Goal: Information Seeking & Learning: Learn about a topic

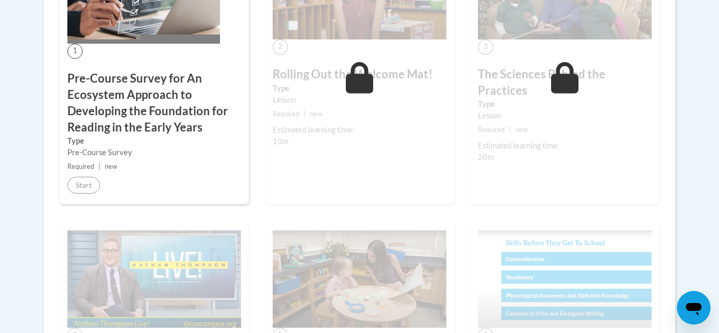
scroll to position [400, 0]
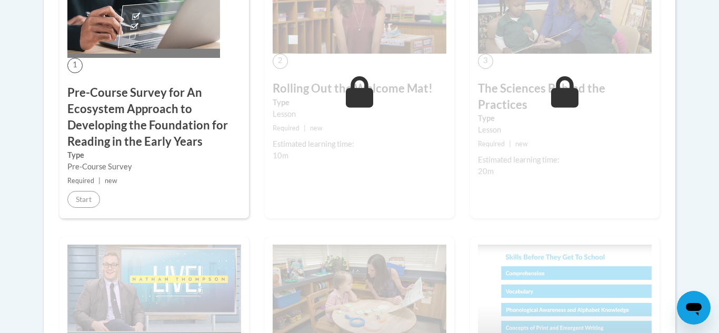
click at [511, 186] on div "3 The Sciences Behind the Practices Type Lesson Required | new Estimated learni…" at bounding box center [564, 83] width 189 height 270
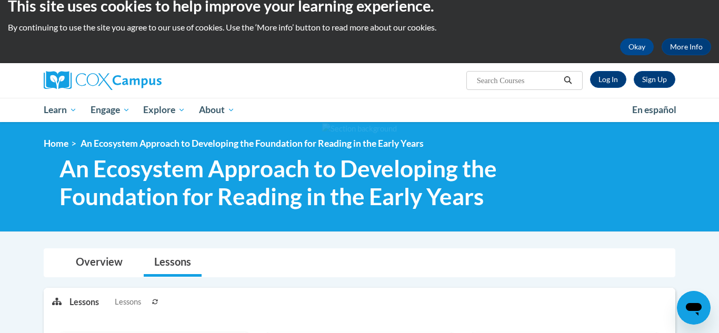
scroll to position [0, 0]
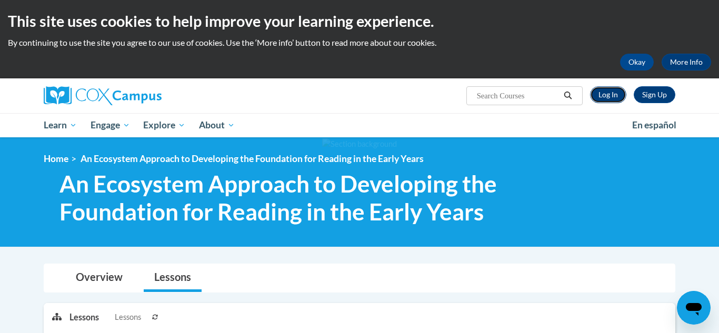
click at [609, 93] on link "Log In" at bounding box center [608, 94] width 36 height 17
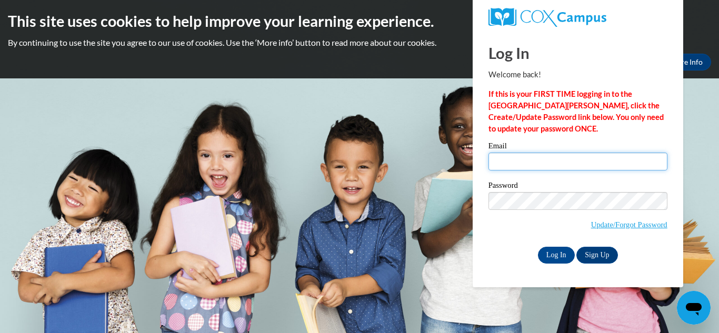
click at [601, 160] on input "Email" at bounding box center [577, 162] width 179 height 18
type input "gfoster@grenadak12.com"
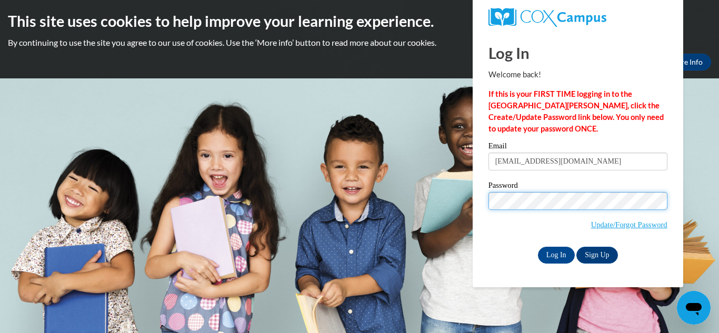
click at [538, 247] on input "Log In" at bounding box center [556, 255] width 37 height 17
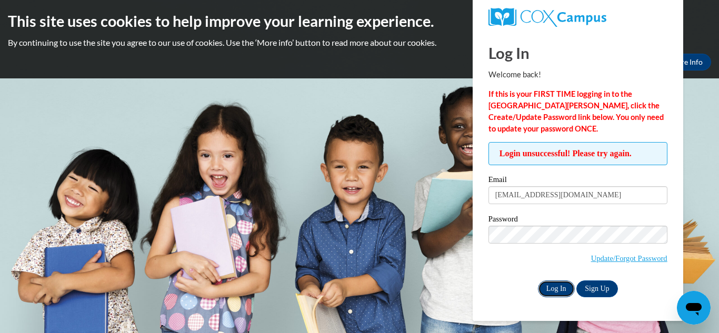
click at [557, 285] on input "Log In" at bounding box center [556, 288] width 37 height 17
click at [565, 293] on input "Log In" at bounding box center [556, 288] width 37 height 17
click at [561, 289] on input "Log In" at bounding box center [556, 288] width 37 height 17
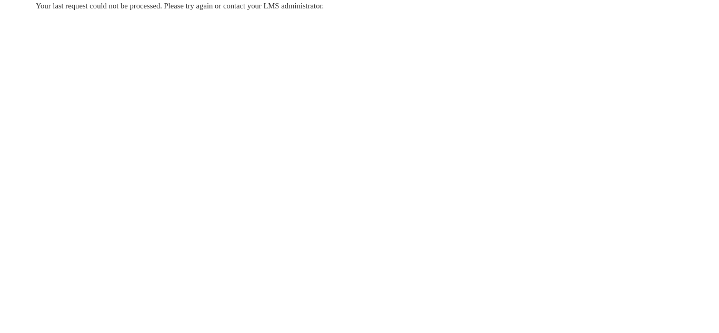
click at [259, 87] on body "Your last request could not be processed. Please try again or contact your LMS …" at bounding box center [359, 166] width 719 height 333
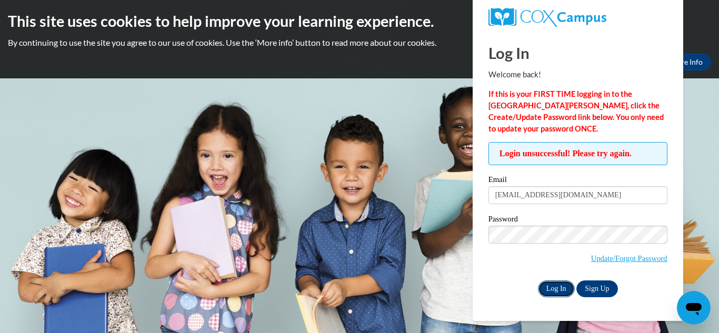
click at [548, 284] on input "Log In" at bounding box center [556, 288] width 37 height 17
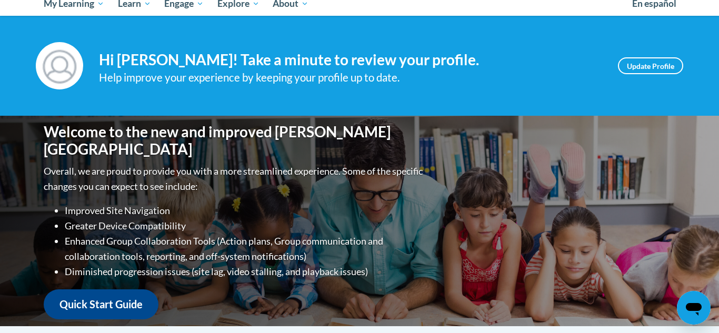
scroll to position [51, 0]
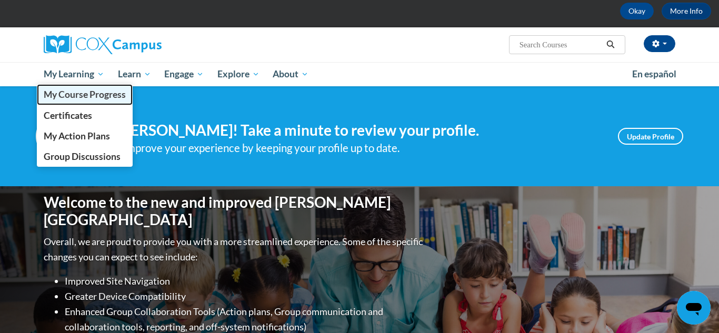
click at [58, 99] on span "My Course Progress" at bounding box center [85, 94] width 82 height 11
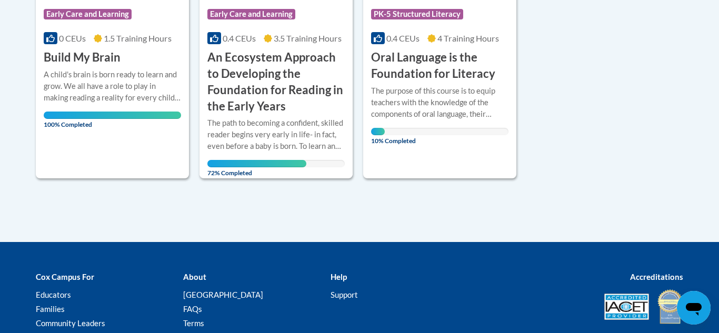
scroll to position [461, 0]
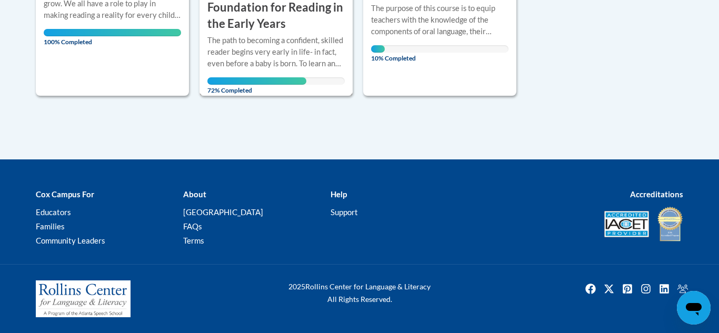
click at [309, 62] on div "The path to becoming a confident, skilled reader begins very early in life- in …" at bounding box center [275, 52] width 137 height 35
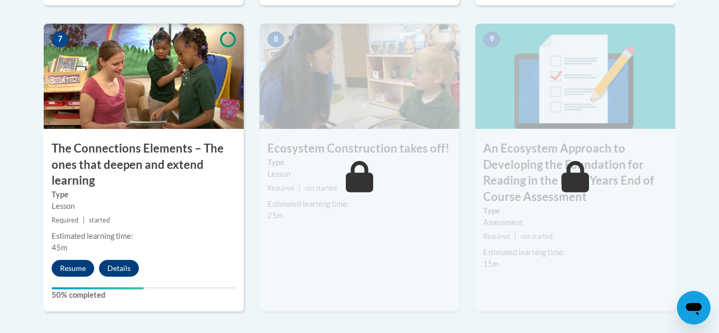
scroll to position [968, 0]
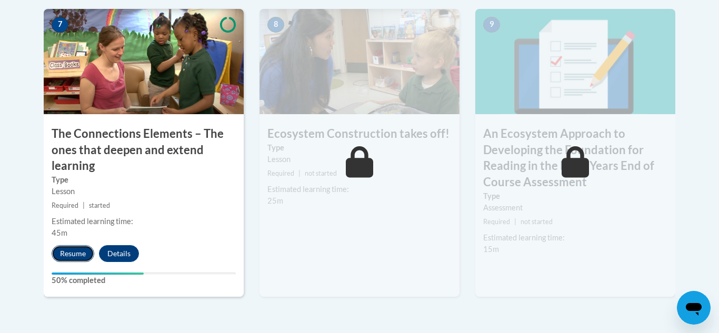
click at [67, 256] on button "Resume" at bounding box center [73, 253] width 43 height 17
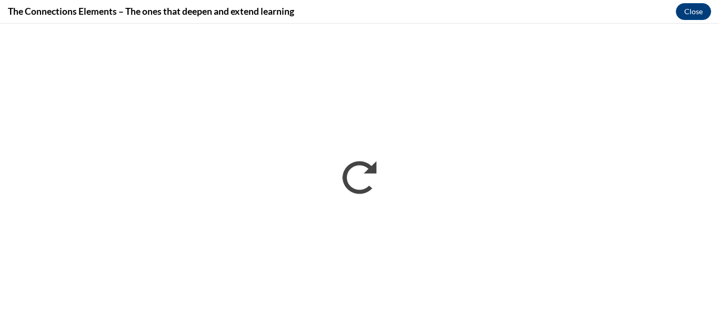
scroll to position [0, 0]
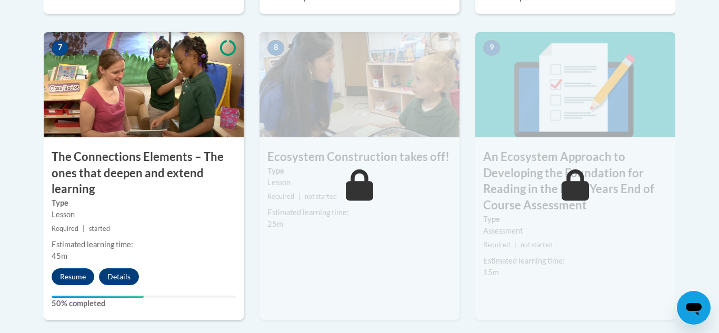
scroll to position [947, 0]
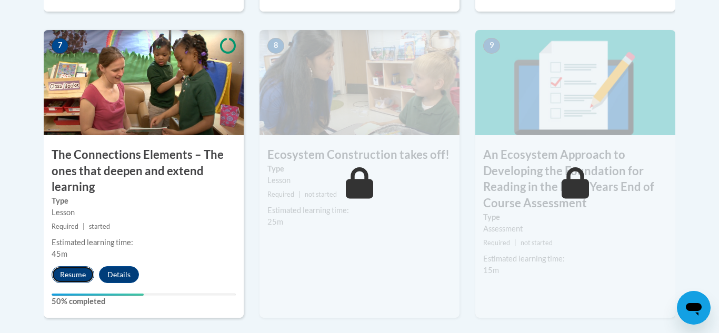
click at [72, 277] on button "Resume" at bounding box center [73, 274] width 43 height 17
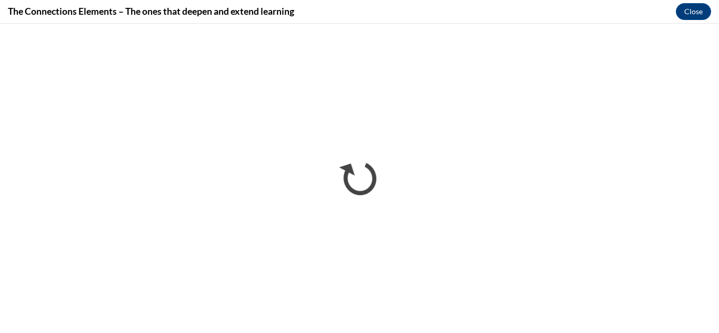
scroll to position [0, 0]
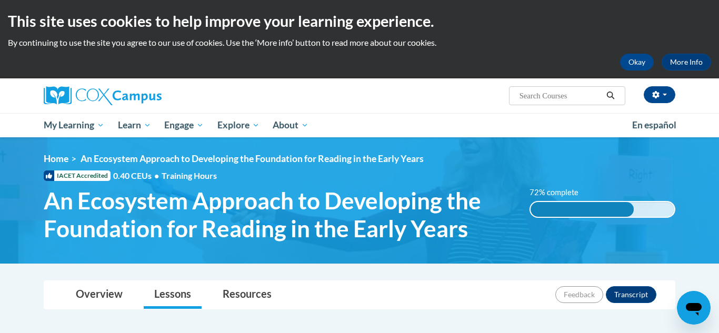
click at [605, 144] on img at bounding box center [359, 200] width 719 height 126
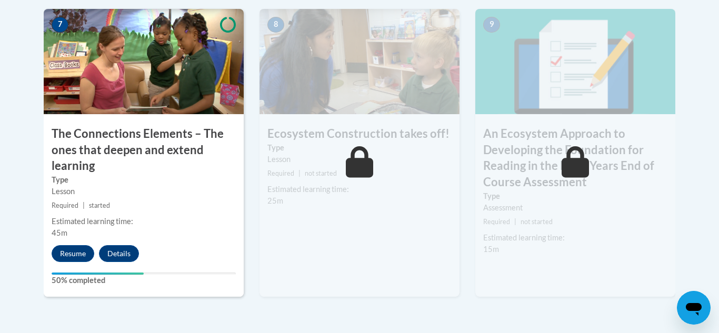
scroll to position [1010, 0]
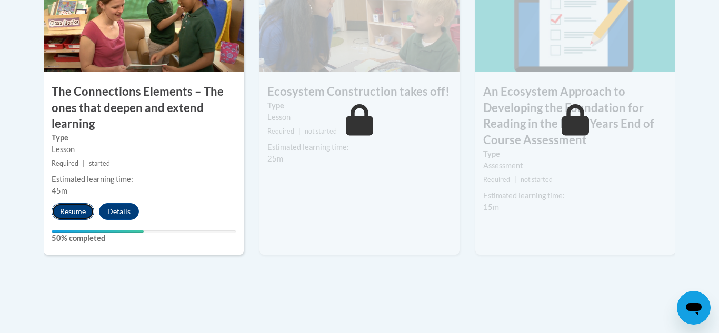
click at [77, 210] on button "Resume" at bounding box center [73, 211] width 43 height 17
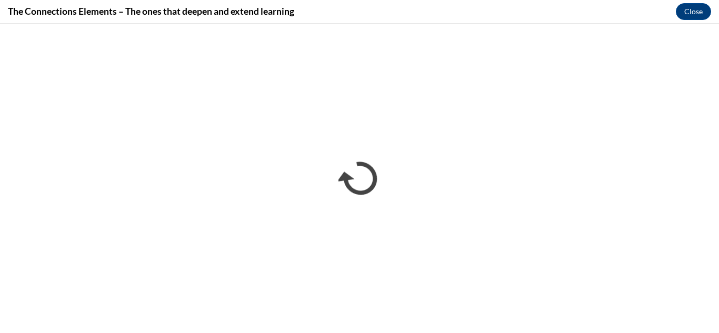
scroll to position [0, 0]
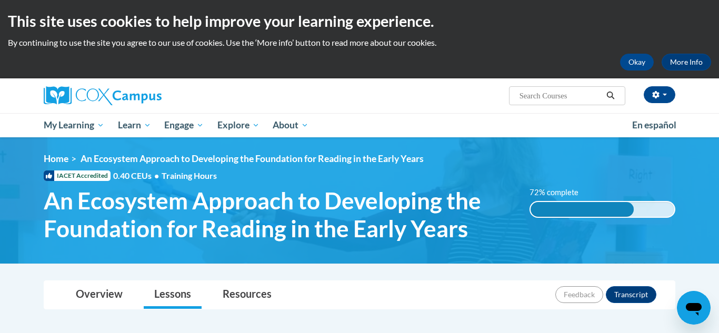
click at [620, 28] on h2 "This site uses cookies to help improve your learning experience." at bounding box center [359, 21] width 703 height 21
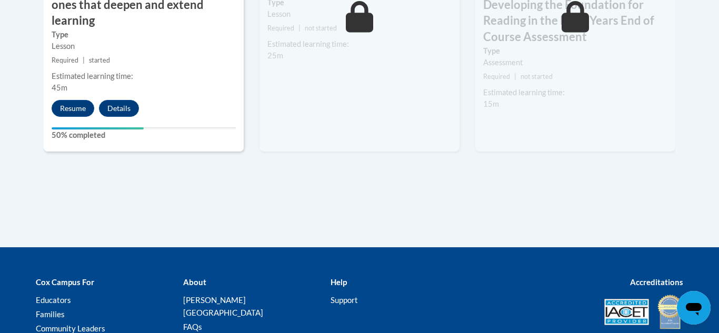
scroll to position [1115, 0]
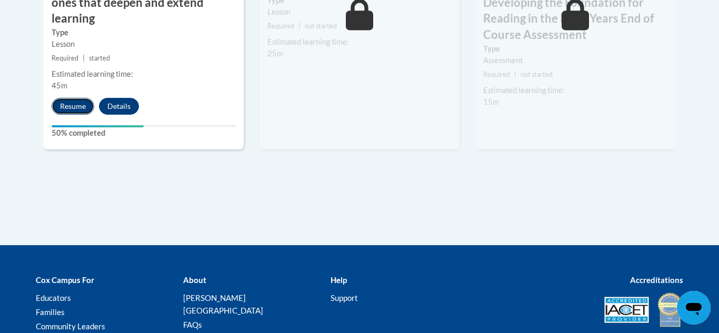
click at [64, 103] on button "Resume" at bounding box center [73, 106] width 43 height 17
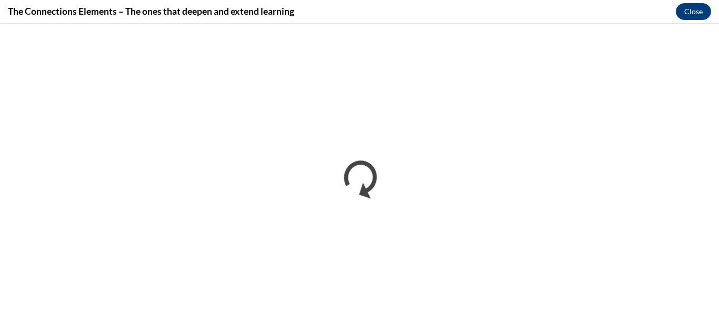
scroll to position [0, 0]
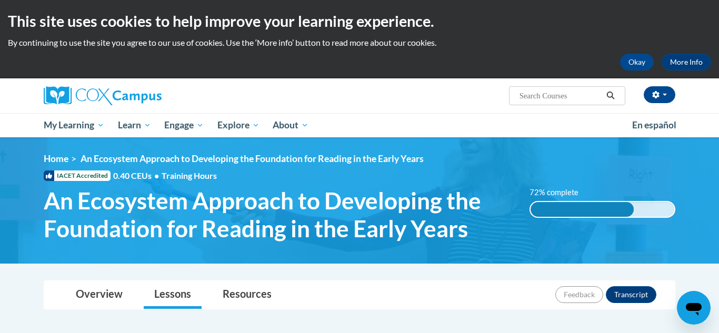
click at [503, 284] on div "Overview Lessons Resources Feedback Transcript" at bounding box center [359, 295] width 615 height 28
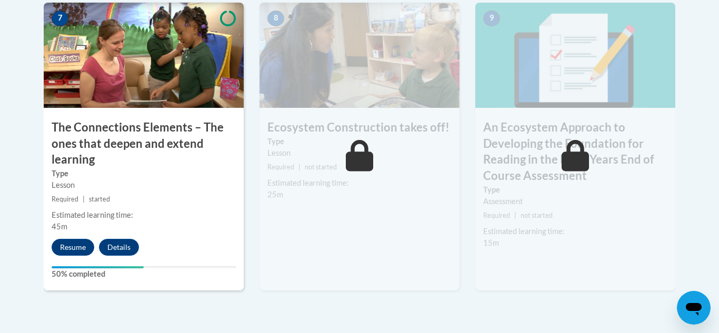
scroll to position [989, 0]
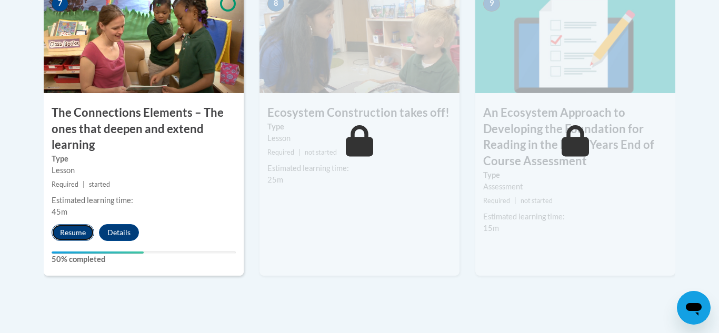
click at [62, 234] on button "Resume" at bounding box center [73, 232] width 43 height 17
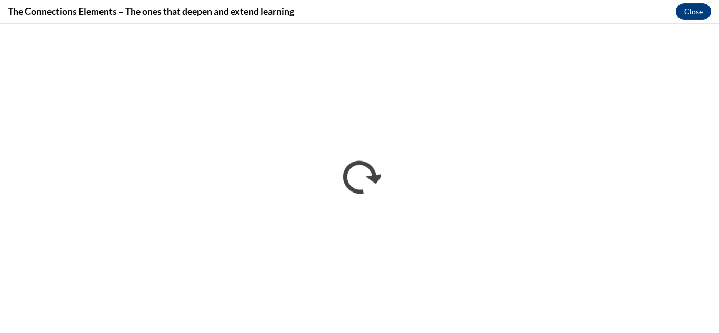
scroll to position [0, 0]
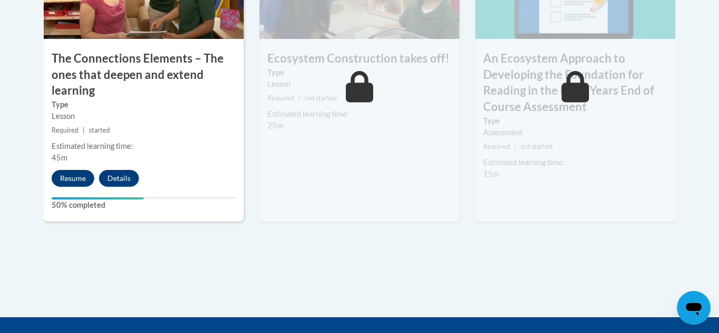
scroll to position [1052, 0]
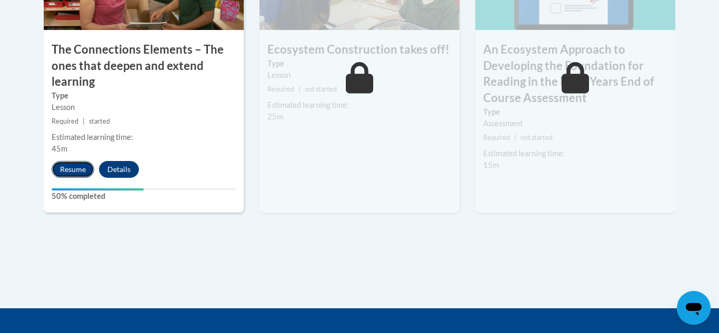
click at [72, 170] on button "Resume" at bounding box center [73, 169] width 43 height 17
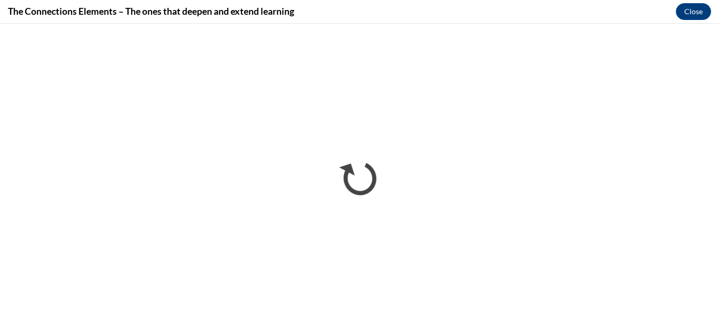
scroll to position [0, 0]
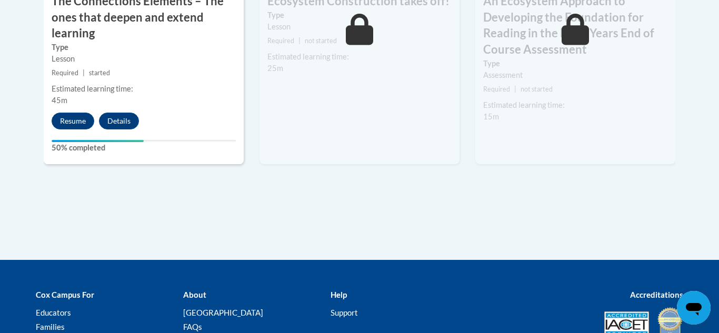
scroll to position [1115, 0]
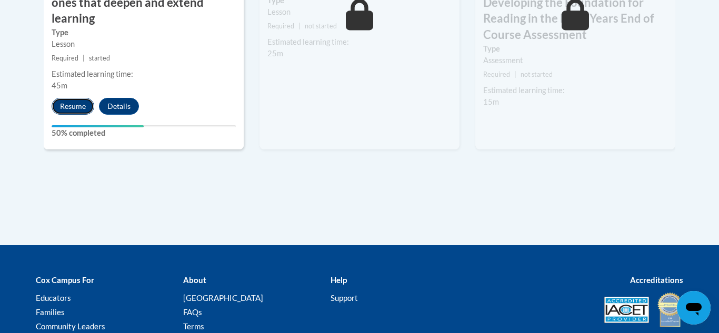
click at [74, 104] on button "Resume" at bounding box center [73, 106] width 43 height 17
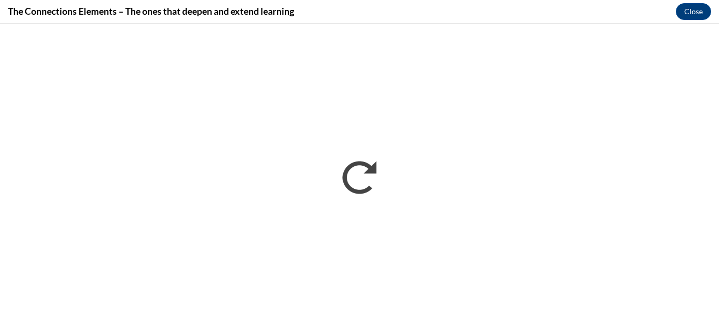
scroll to position [0, 0]
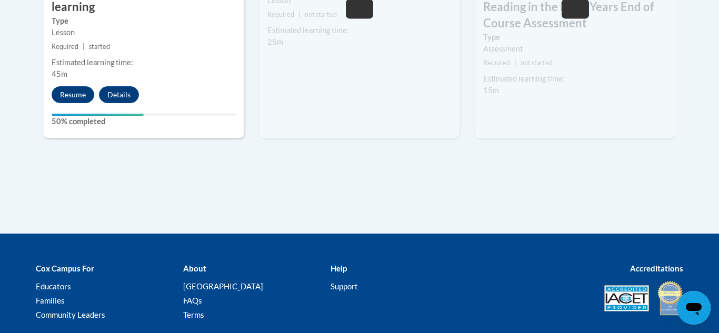
scroll to position [1136, 0]
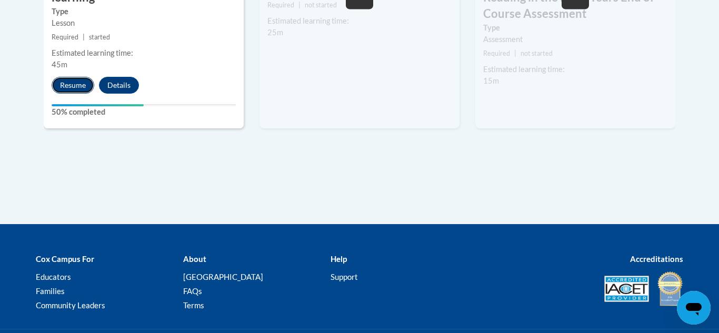
click at [88, 84] on button "Resume" at bounding box center [73, 85] width 43 height 17
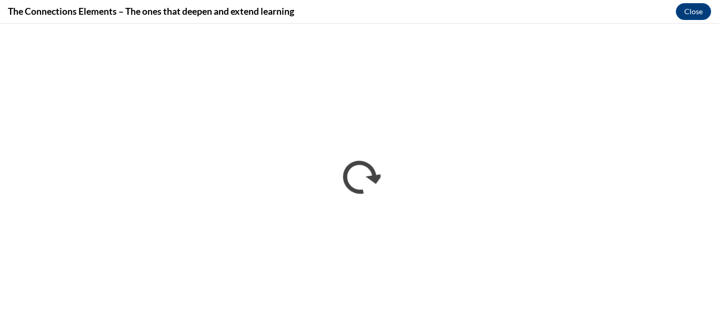
scroll to position [0, 0]
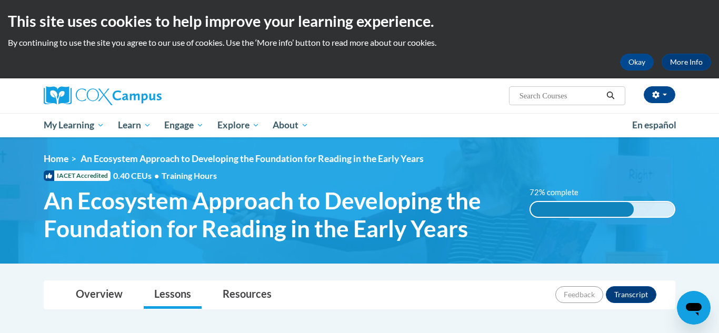
click at [592, 135] on ul "My Learning My Learning My Course Progress Certificates My Action Plans Group D…" at bounding box center [331, 125] width 588 height 24
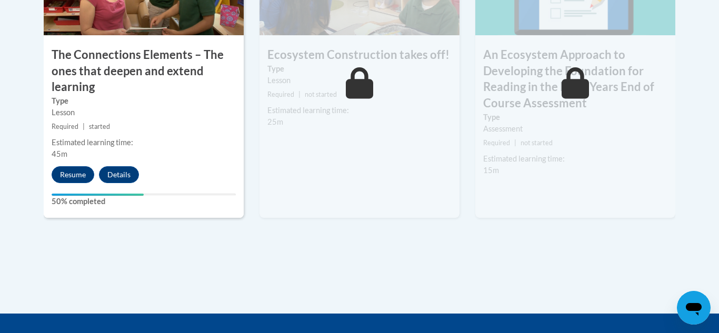
scroll to position [1073, 0]
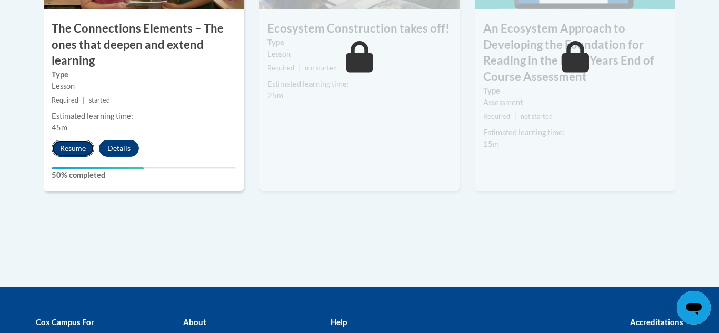
click at [66, 150] on button "Resume" at bounding box center [73, 148] width 43 height 17
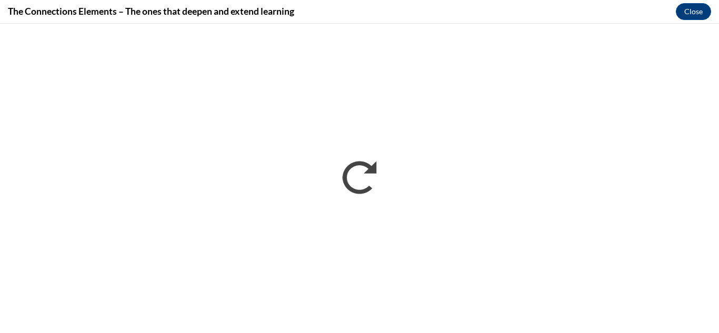
scroll to position [0, 0]
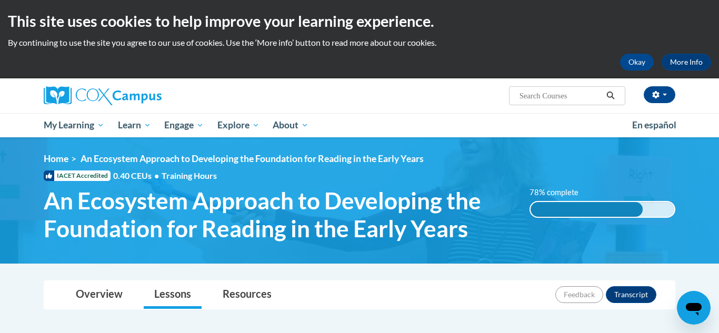
click at [505, 245] on div "<en>Home</en><fr>Accueil</fr><de>Zuhause</de><it>Casa</it><es>Casa</es><pt>Casa…" at bounding box center [359, 200] width 663 height 95
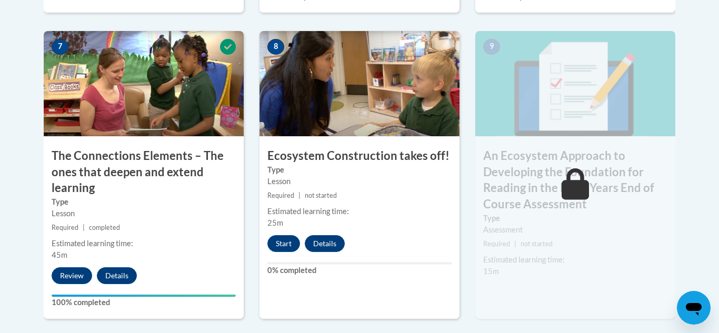
scroll to position [949, 0]
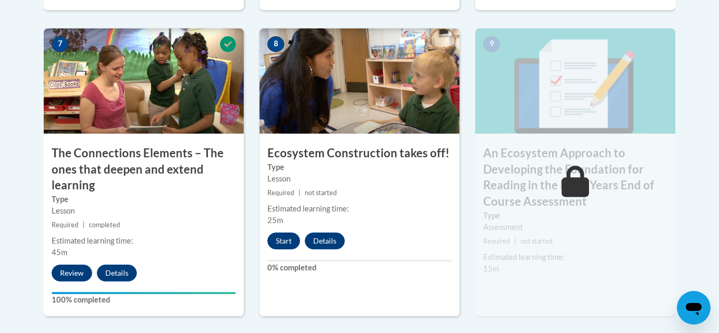
click at [284, 237] on button "Start" at bounding box center [283, 241] width 33 height 17
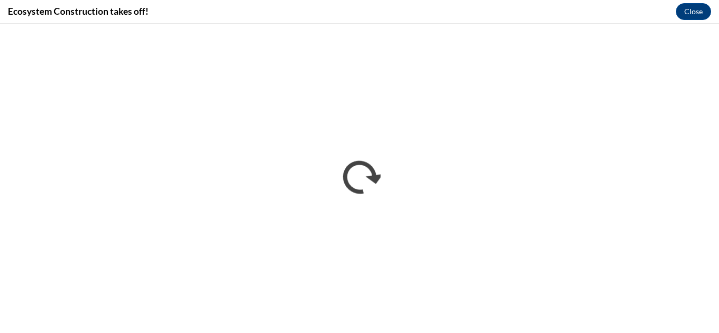
scroll to position [0, 0]
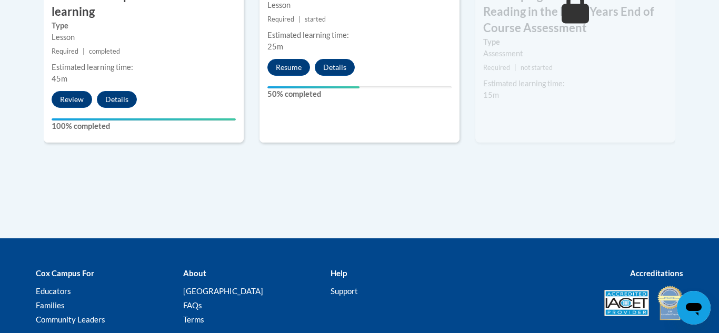
scroll to position [1158, 0]
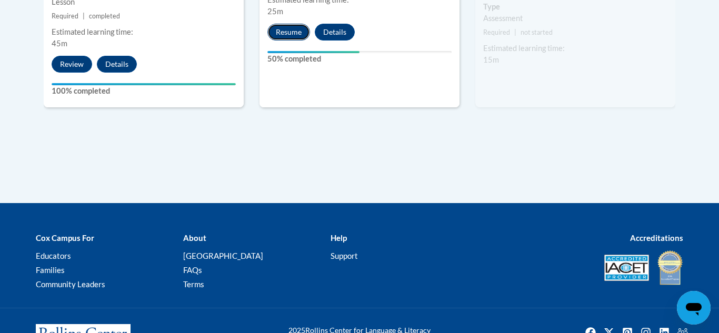
click at [279, 38] on button "Resume" at bounding box center [288, 32] width 43 height 17
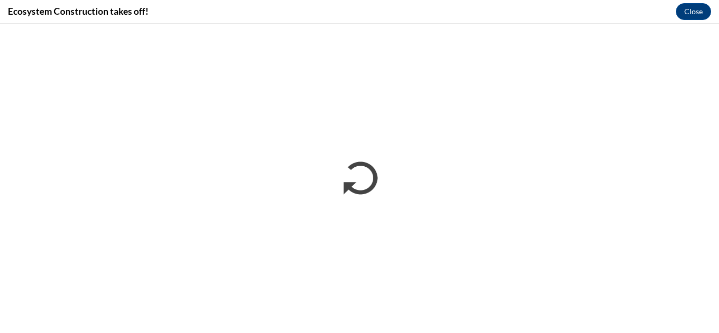
scroll to position [0, 0]
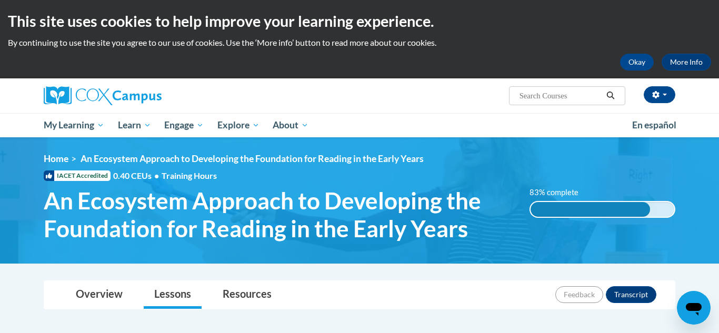
click at [584, 152] on img at bounding box center [359, 200] width 719 height 126
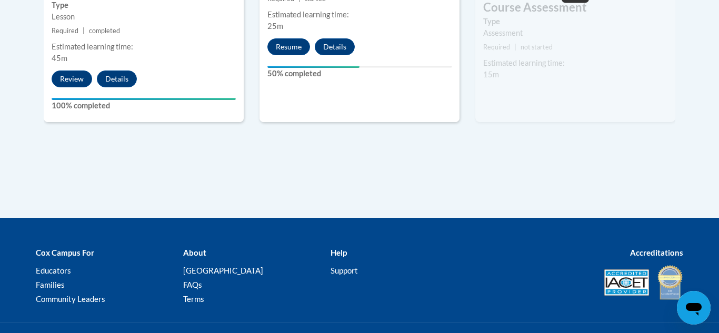
scroll to position [1158, 0]
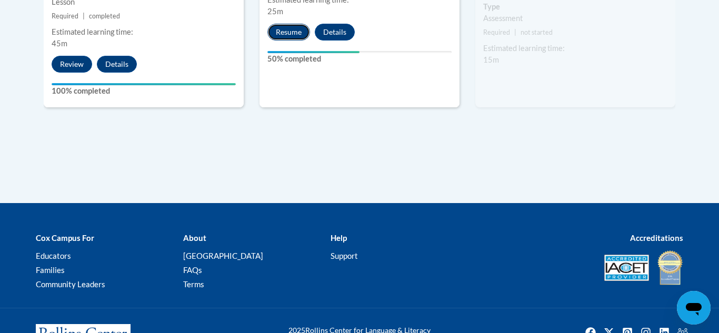
click at [295, 36] on button "Resume" at bounding box center [288, 32] width 43 height 17
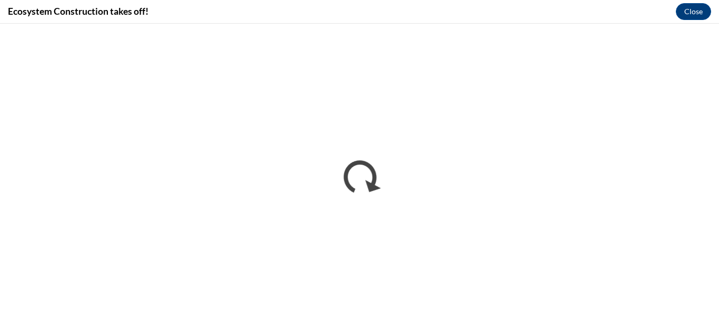
scroll to position [0, 0]
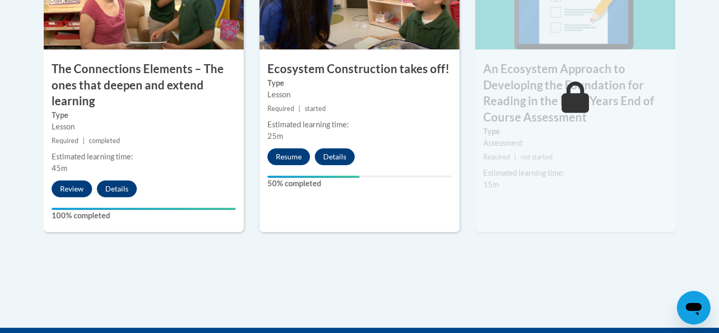
scroll to position [1012, 0]
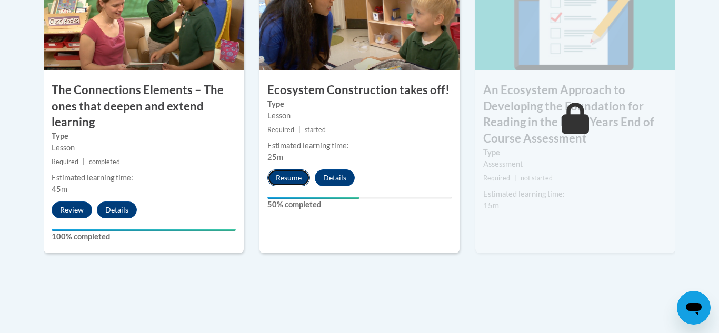
click at [293, 183] on button "Resume" at bounding box center [288, 177] width 43 height 17
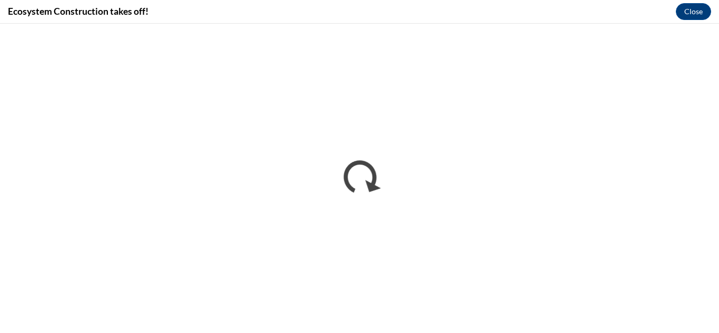
scroll to position [0, 0]
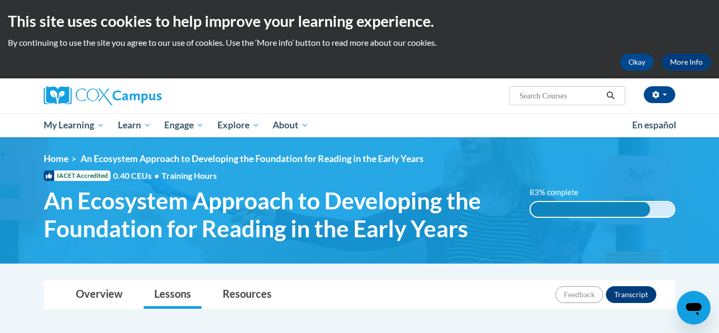
click at [587, 152] on img at bounding box center [359, 200] width 719 height 126
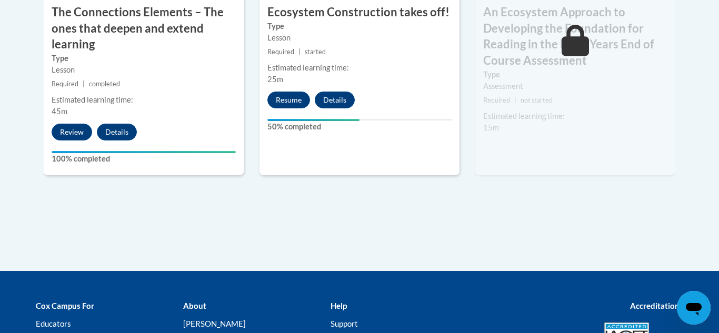
scroll to position [1094, 0]
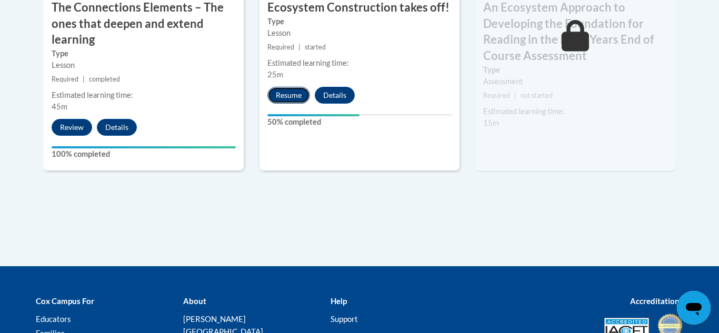
click at [280, 90] on button "Resume" at bounding box center [288, 95] width 43 height 17
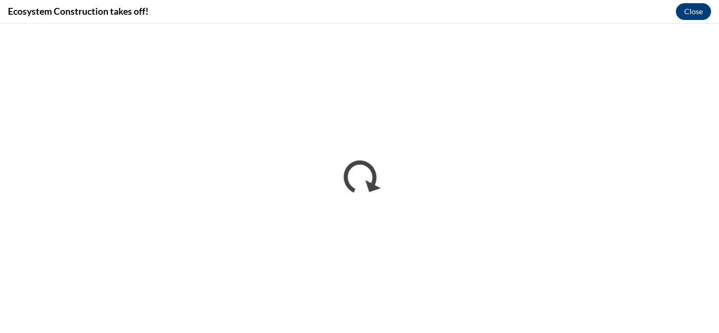
scroll to position [0, 0]
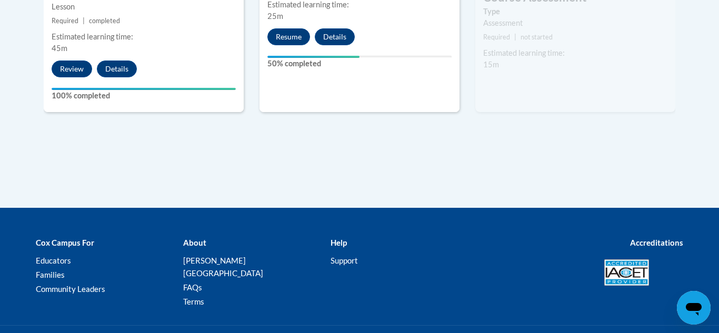
scroll to position [1158, 0]
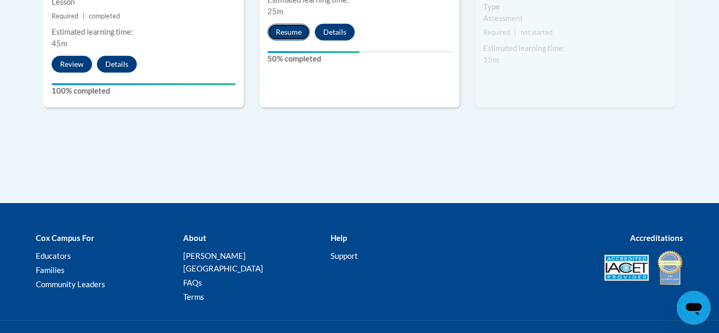
click at [283, 34] on button "Resume" at bounding box center [288, 32] width 43 height 17
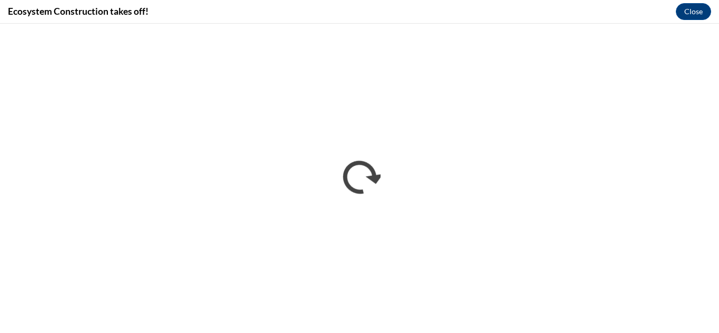
scroll to position [0, 0]
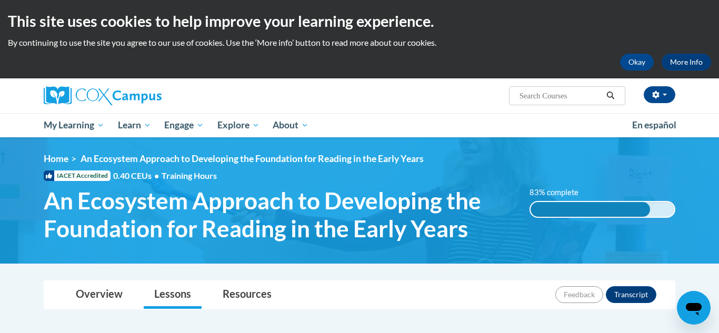
click at [530, 261] on img at bounding box center [359, 200] width 719 height 126
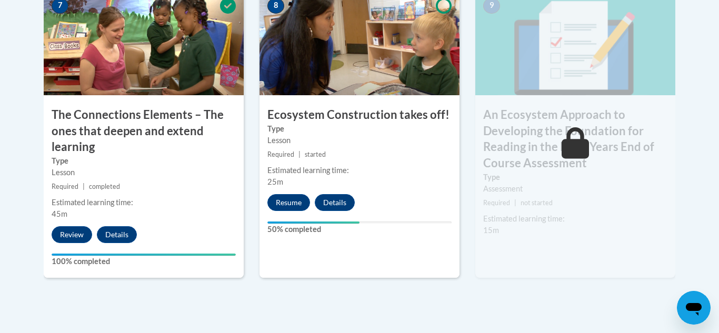
scroll to position [989, 0]
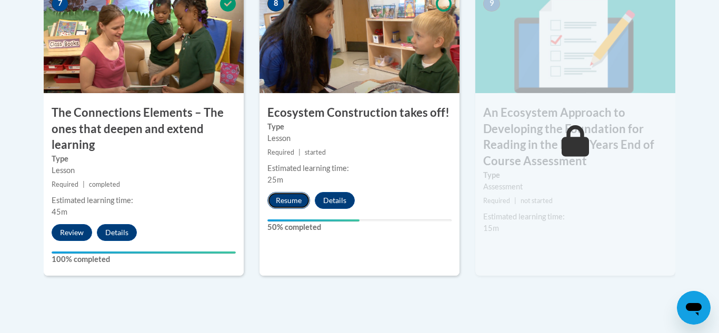
click at [304, 199] on button "Resume" at bounding box center [288, 200] width 43 height 17
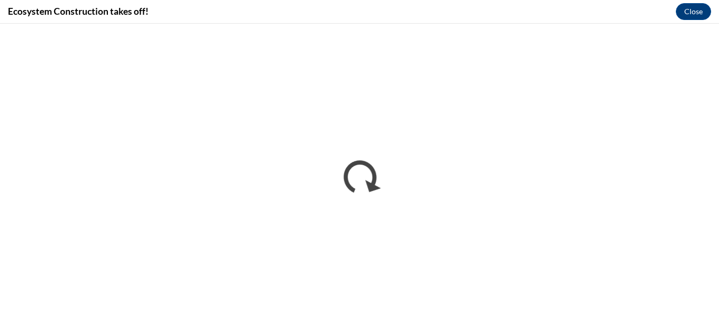
scroll to position [0, 0]
